Goal: Task Accomplishment & Management: Complete application form

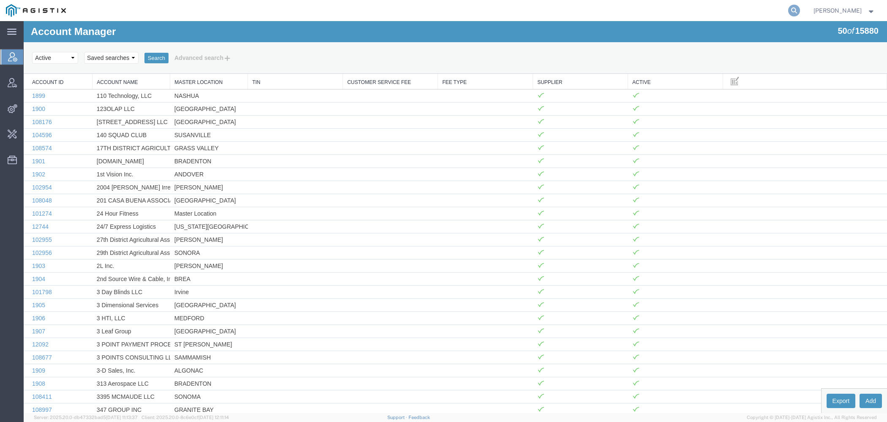
click at [795, 9] on icon at bounding box center [794, 11] width 12 height 12
paste input "948576"
click at [93, 32] on h1 "Account Manager" at bounding box center [73, 31] width 85 height 11
copy h1 "n"
drag, startPoint x: 662, startPoint y: 14, endPoint x: 171, endPoint y: -17, distance: 491.6
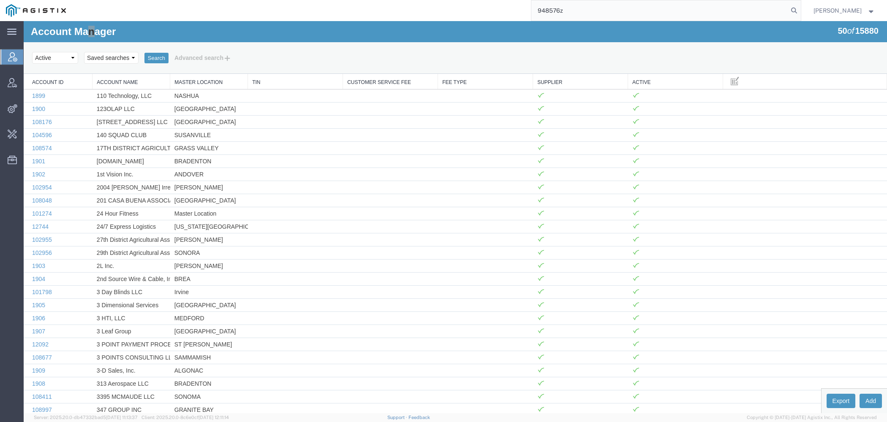
click at [531, 0] on input "948576z" at bounding box center [659, 10] width 257 height 20
type input "amentum"
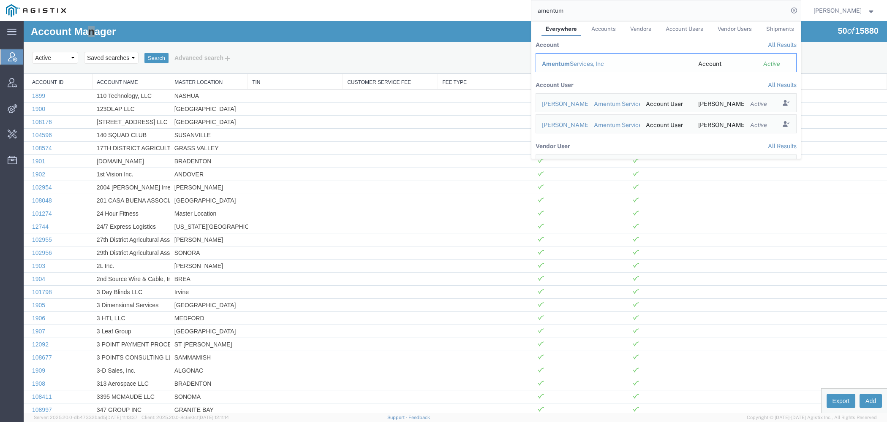
click at [574, 65] on div "Amentum Services, Inc" at bounding box center [614, 64] width 144 height 9
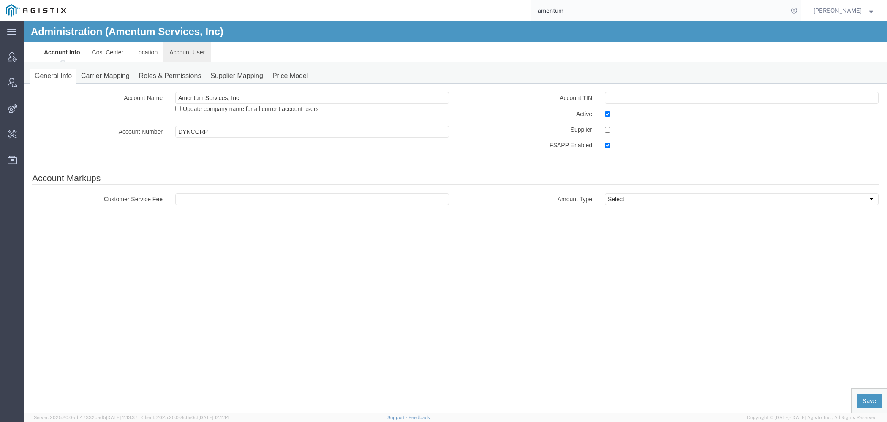
click at [184, 50] on link "Account User" at bounding box center [186, 52] width 47 height 20
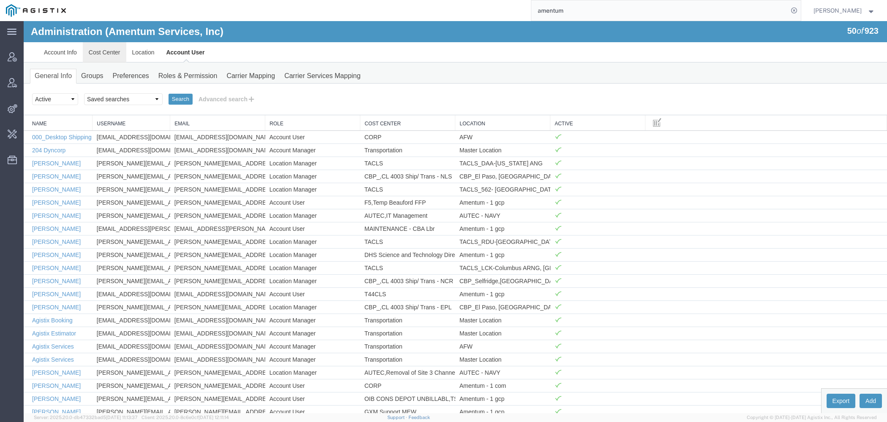
click at [113, 50] on link "Cost Center" at bounding box center [104, 52] width 43 height 20
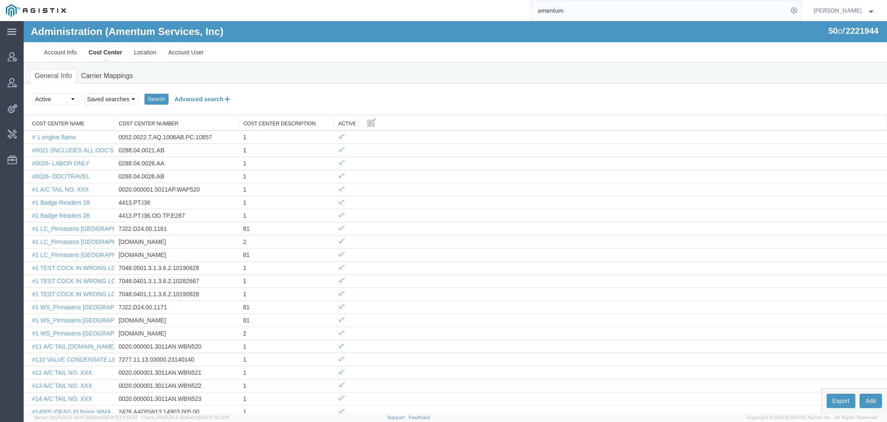
click at [212, 99] on button "Advanced search" at bounding box center [202, 99] width 69 height 14
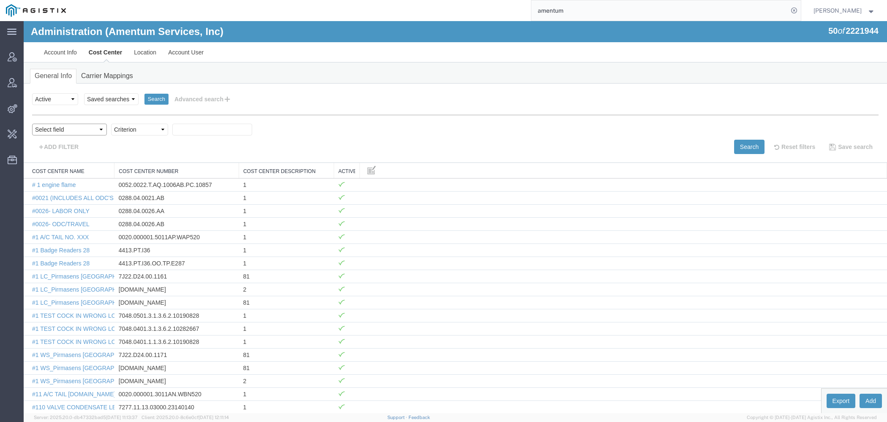
select select "costCenterNum"
click option "Cost Center Number" at bounding box center [24, 21] width 0 height 0
click option "Criterion" at bounding box center [24, 21] width 0 height 0
select select "contains"
click option "contains" at bounding box center [24, 21] width 0 height 0
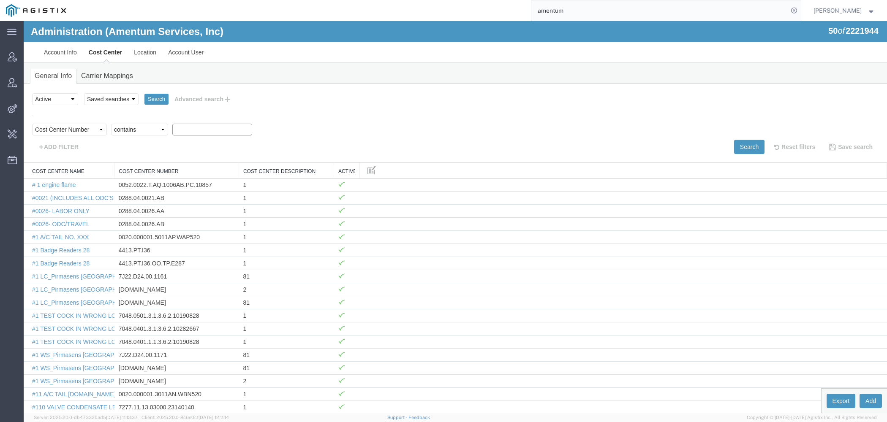
paste input "4407.4.0019.FFPR.ODC.OTHR.0000."
type input "4407.4.0019.FFPR.ODC.OTHR.0000"
click at [737, 144] on button "Search" at bounding box center [749, 147] width 30 height 14
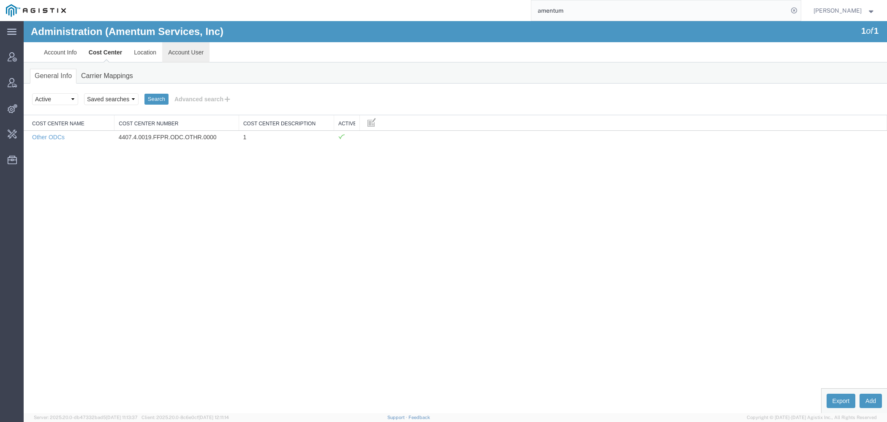
click at [193, 52] on link "Account User" at bounding box center [185, 52] width 47 height 20
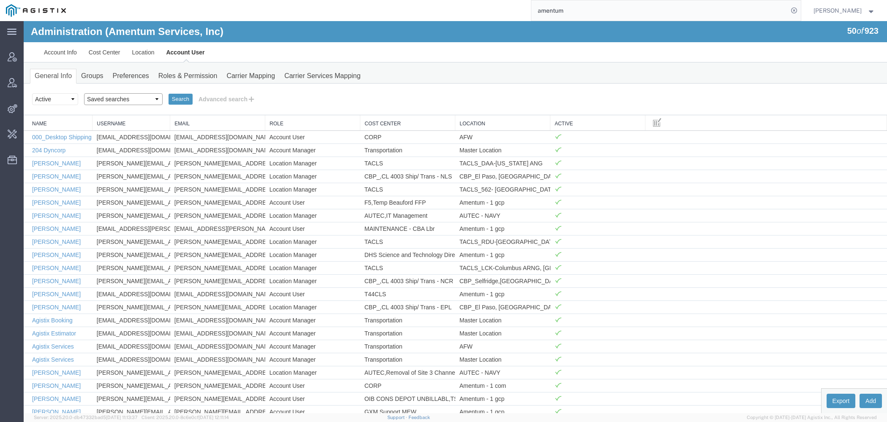
select select "Jason"
click option "Jason" at bounding box center [24, 21] width 0 height 0
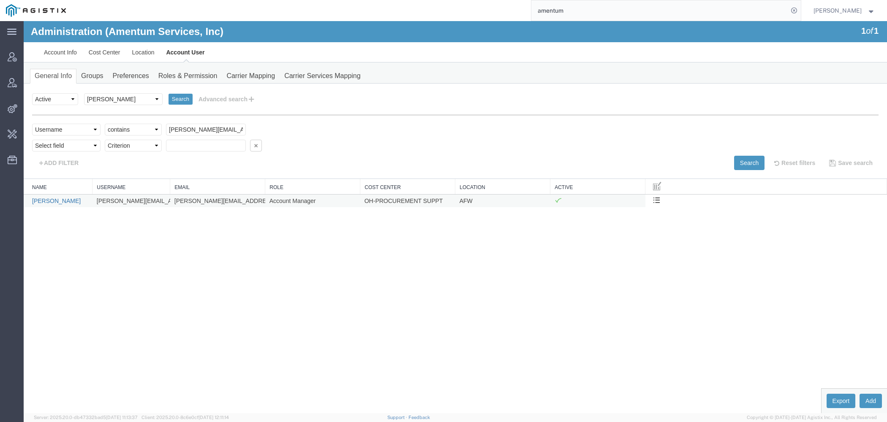
click at [62, 199] on link "Jason Champagne" at bounding box center [56, 201] width 49 height 7
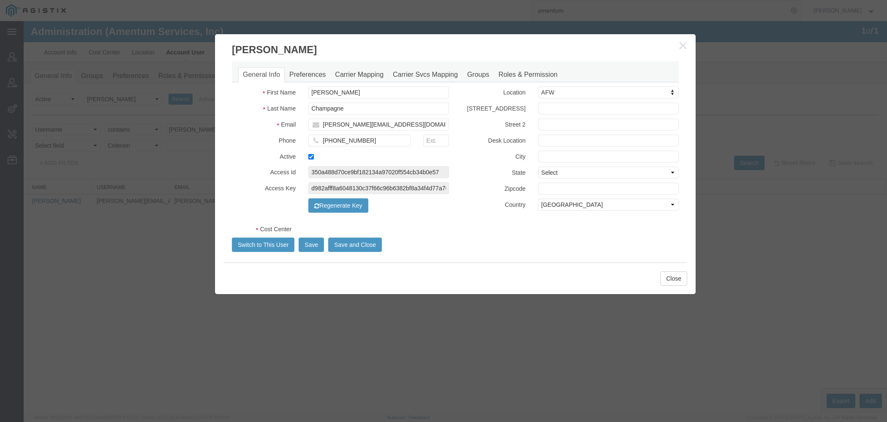
select select "COSTCENTER"
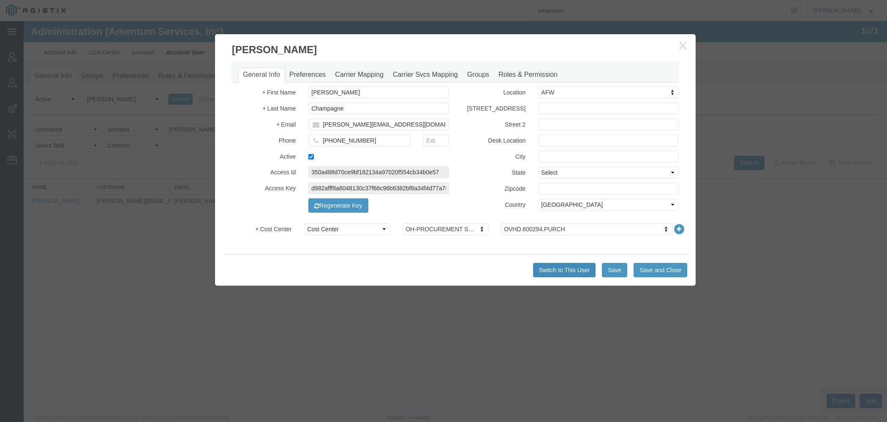
click at [562, 267] on button "Switch to This User" at bounding box center [564, 270] width 62 height 14
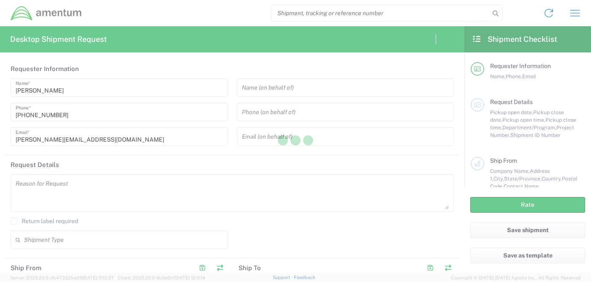
type input "[GEOGRAPHIC_DATA]"
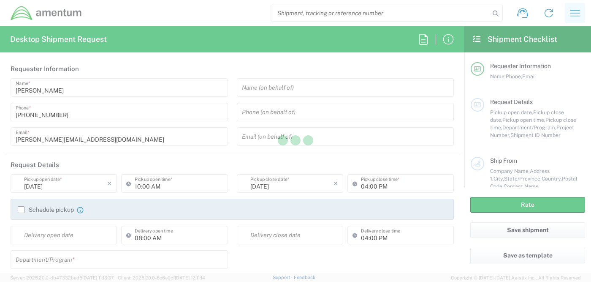
type input "OVHD.600294.PURCH"
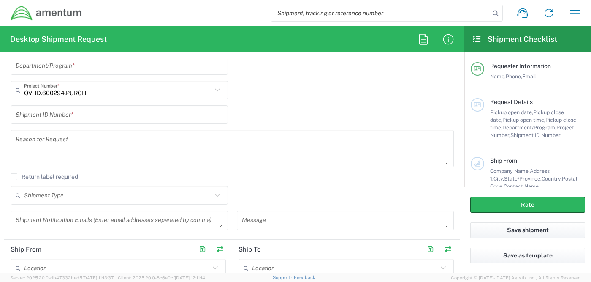
scroll to position [201, 0]
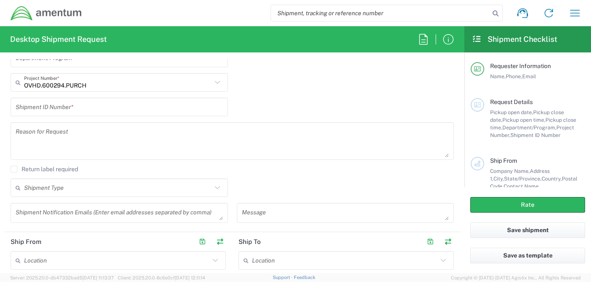
click at [93, 84] on input "OVHD.600294.PURCH" at bounding box center [118, 82] width 188 height 15
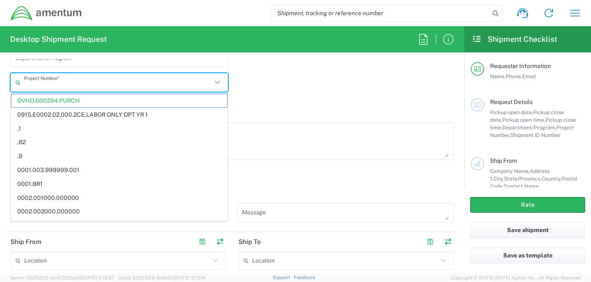
paste input "4407.4.0019.FFPR.ODC.OTHR.0000."
click at [96, 84] on input "4407.4.0019.FFPR.ODC.OTHR.0000" at bounding box center [120, 82] width 192 height 15
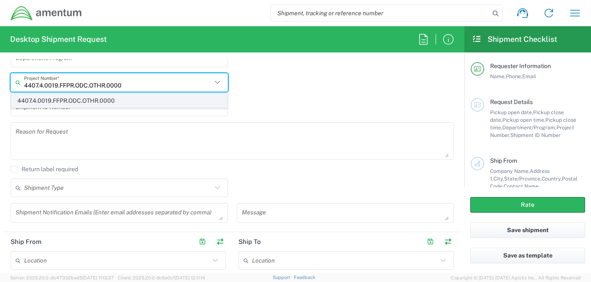
type input "4407.4.0019.FFPR.ODC.OTHR.0000"
click at [105, 99] on span "4407.4.0019.FFPR.ODC.OTHR.0000" at bounding box center [119, 100] width 216 height 13
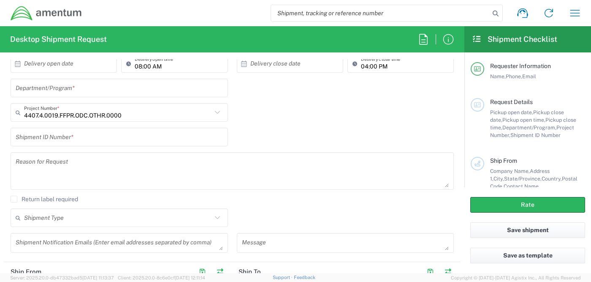
scroll to position [170, 0]
click at [573, 12] on icon "button" at bounding box center [575, 13] width 14 height 14
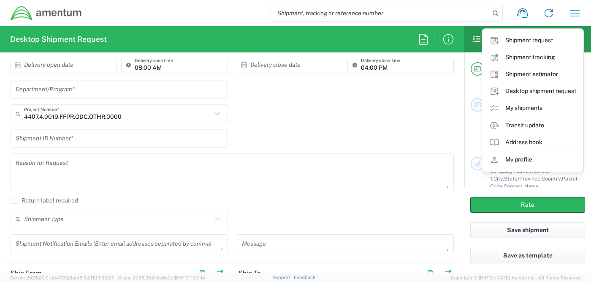
click at [519, 111] on link "My shipments" at bounding box center [533, 108] width 100 height 17
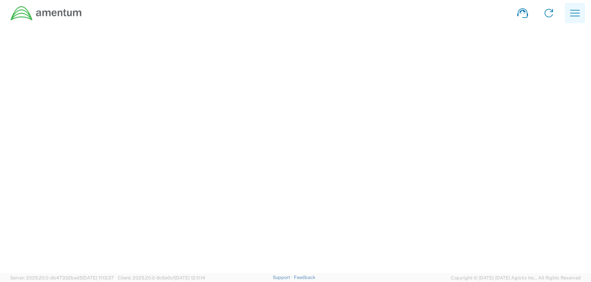
click at [570, 9] on icon "button" at bounding box center [575, 13] width 14 height 14
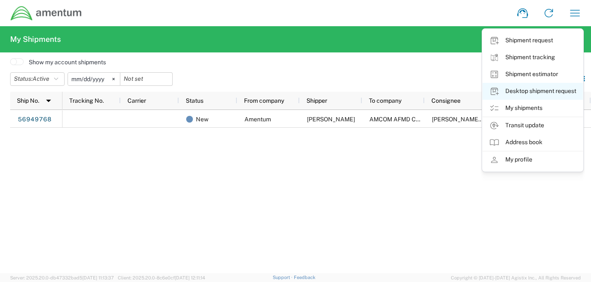
click at [513, 92] on link "Desktop shipment request" at bounding box center [533, 91] width 100 height 17
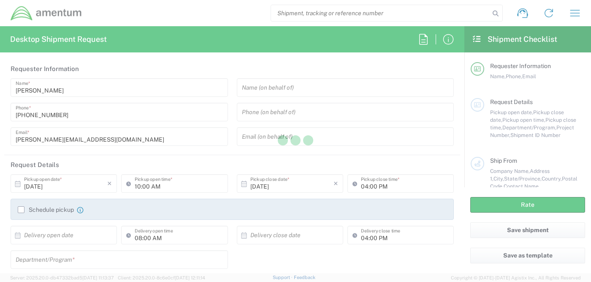
type input "OVHD.600294.PURCH"
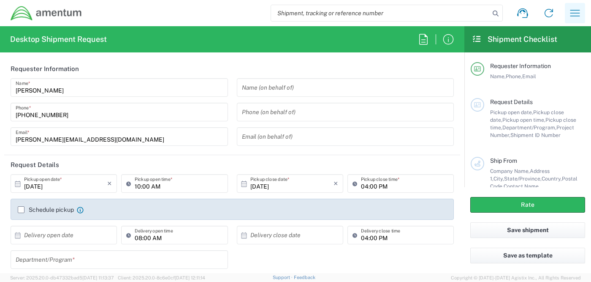
click at [582, 14] on button "button" at bounding box center [575, 13] width 20 height 20
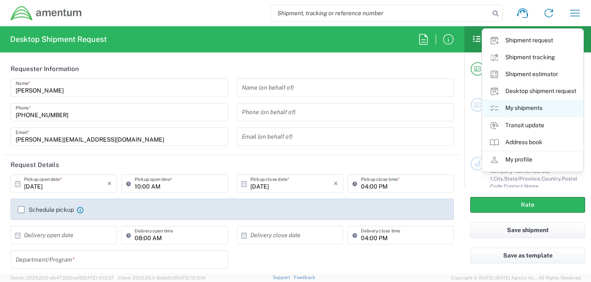
click at [525, 105] on link "My shipments" at bounding box center [533, 108] width 100 height 17
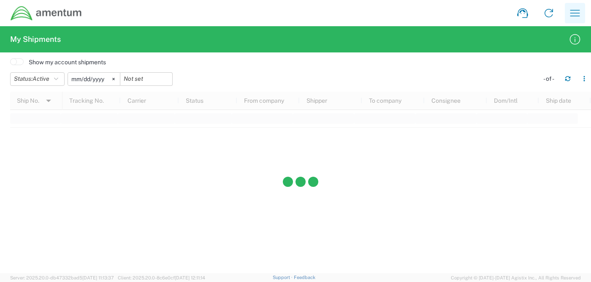
click at [574, 12] on icon "button" at bounding box center [575, 13] width 14 height 14
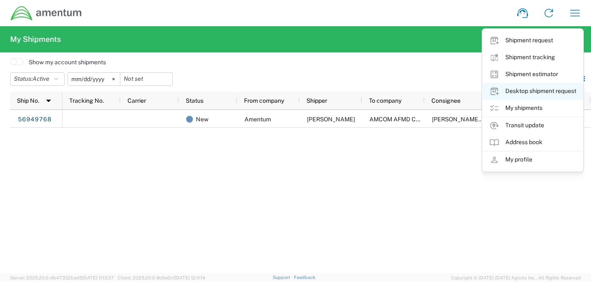
click at [522, 89] on link "Desktop shipment request" at bounding box center [533, 91] width 100 height 17
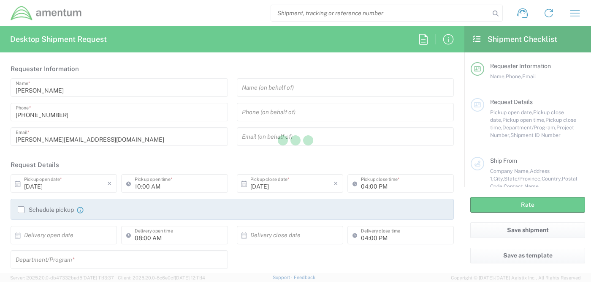
type input "OVHD.600294.PURCH"
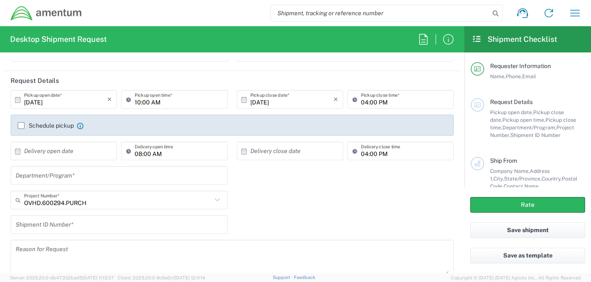
scroll to position [84, 0]
click at [94, 204] on input "OVHD.600294.PURCH" at bounding box center [118, 199] width 188 height 15
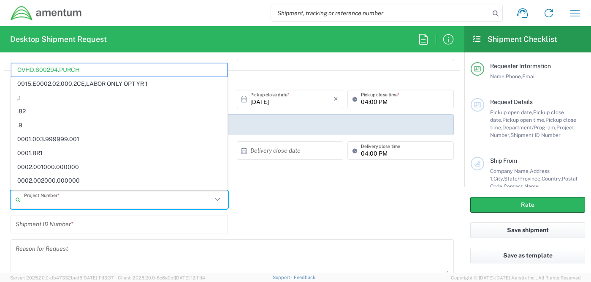
paste input "4407.4.0019.FFPR.ODC.OTHR.0000."
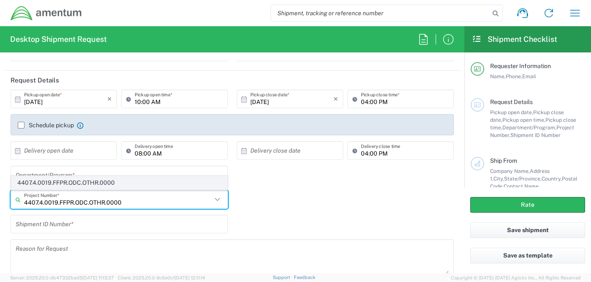
type input "4407.4.0019.FFPR.ODC.OTHR.0000"
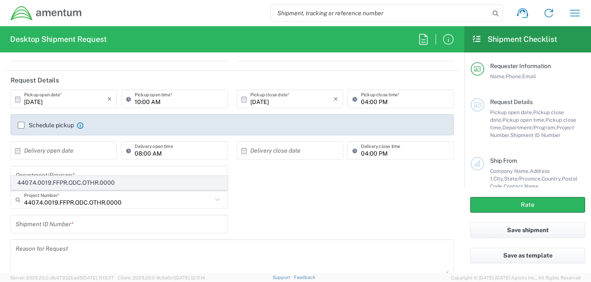
click at [92, 183] on span "4407.4.0019.FFPR.ODC.OTHR.0000" at bounding box center [119, 182] width 216 height 13
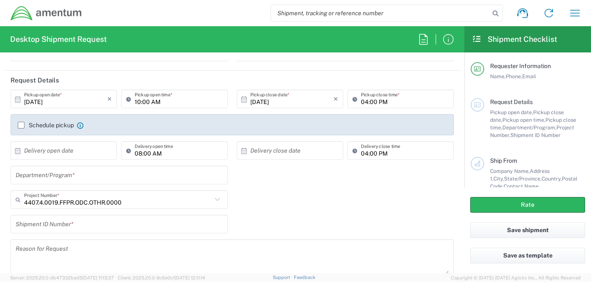
scroll to position [0, 0]
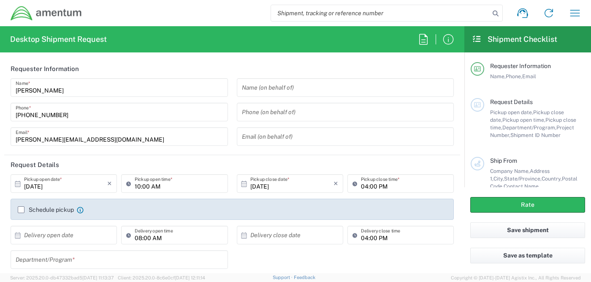
click at [50, 141] on input "jason.champagne2@amentum.com" at bounding box center [119, 136] width 207 height 15
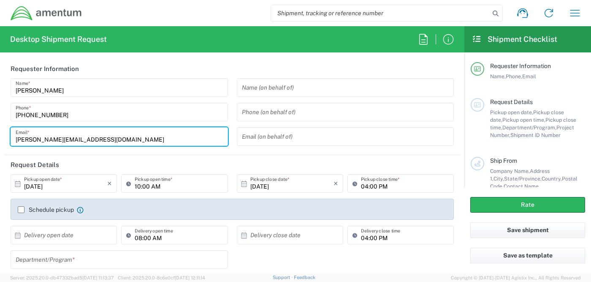
click at [50, 141] on input "jason.champagne2@amentum.com" at bounding box center [119, 136] width 207 height 15
